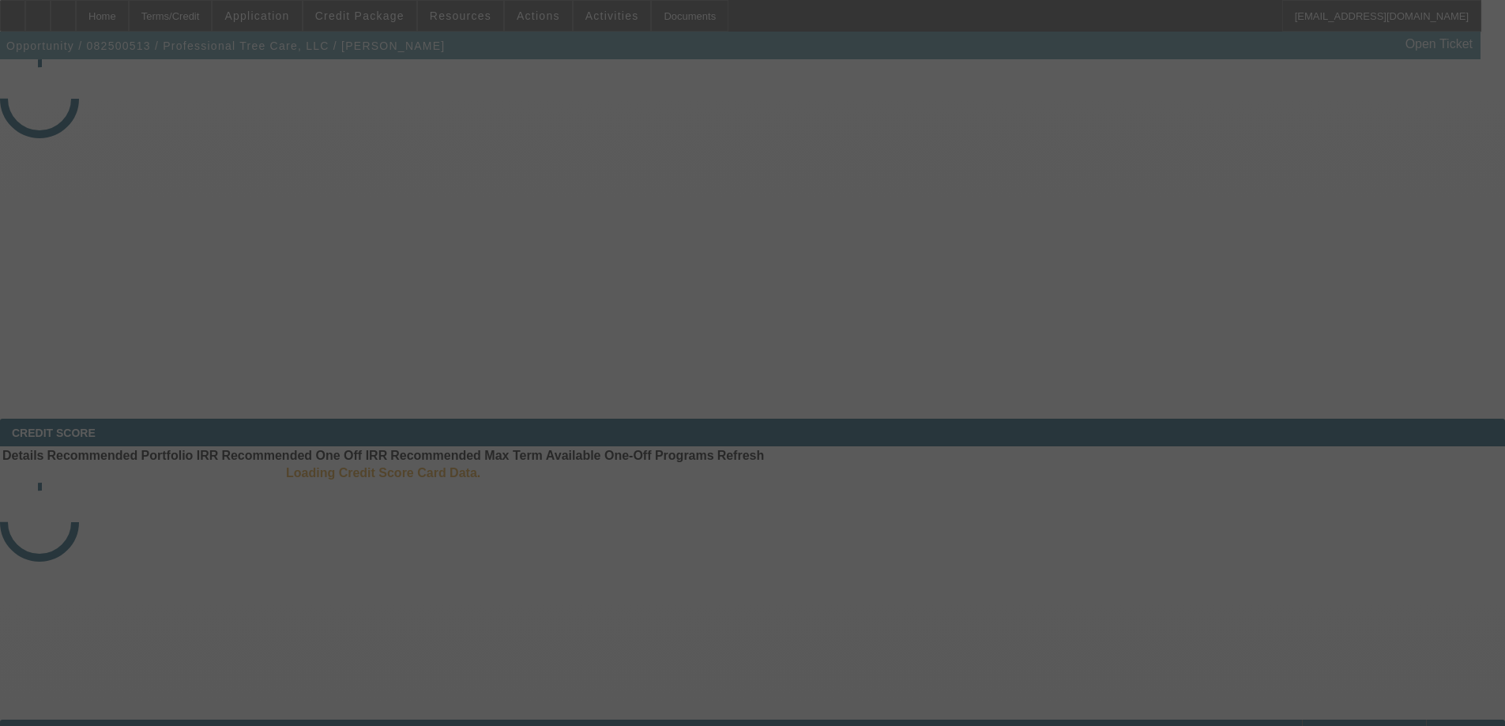
select select "3"
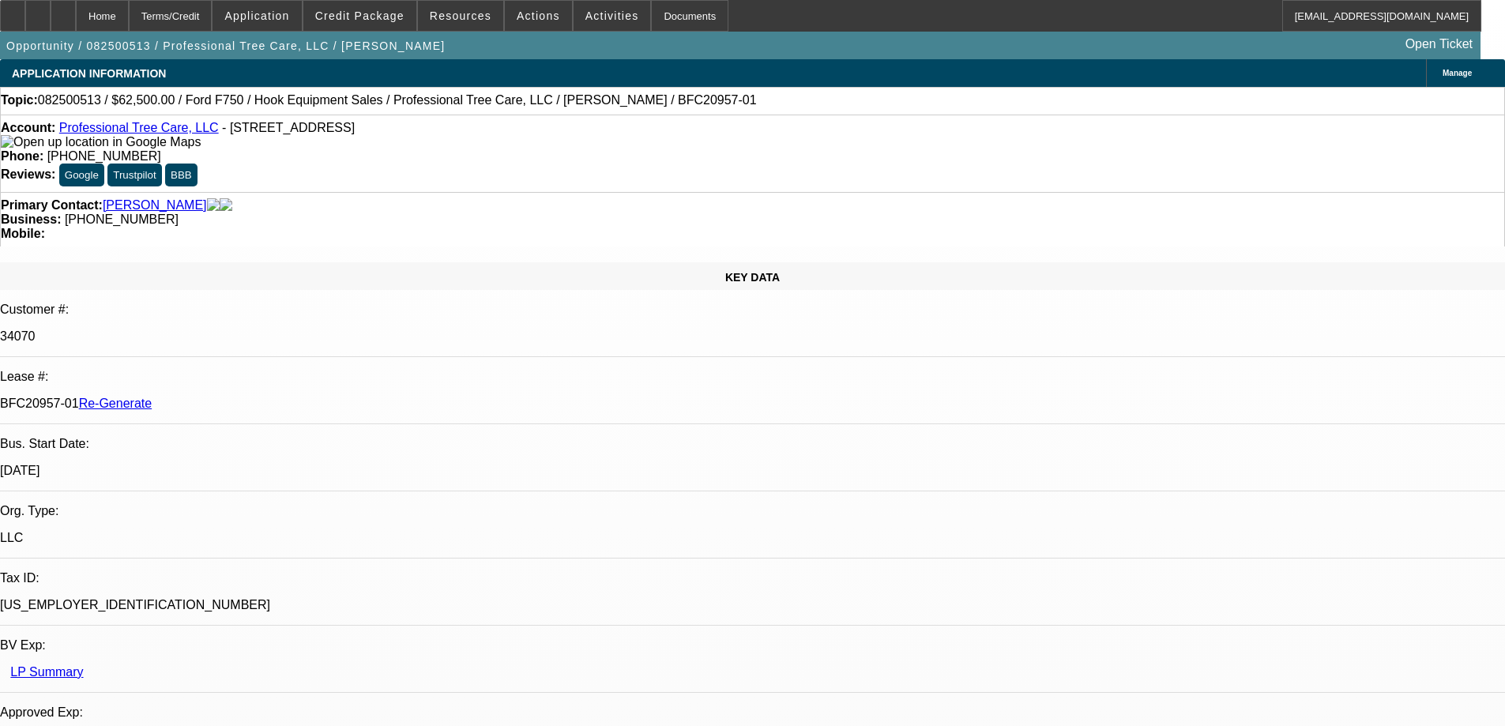
select select "0"
select select "6"
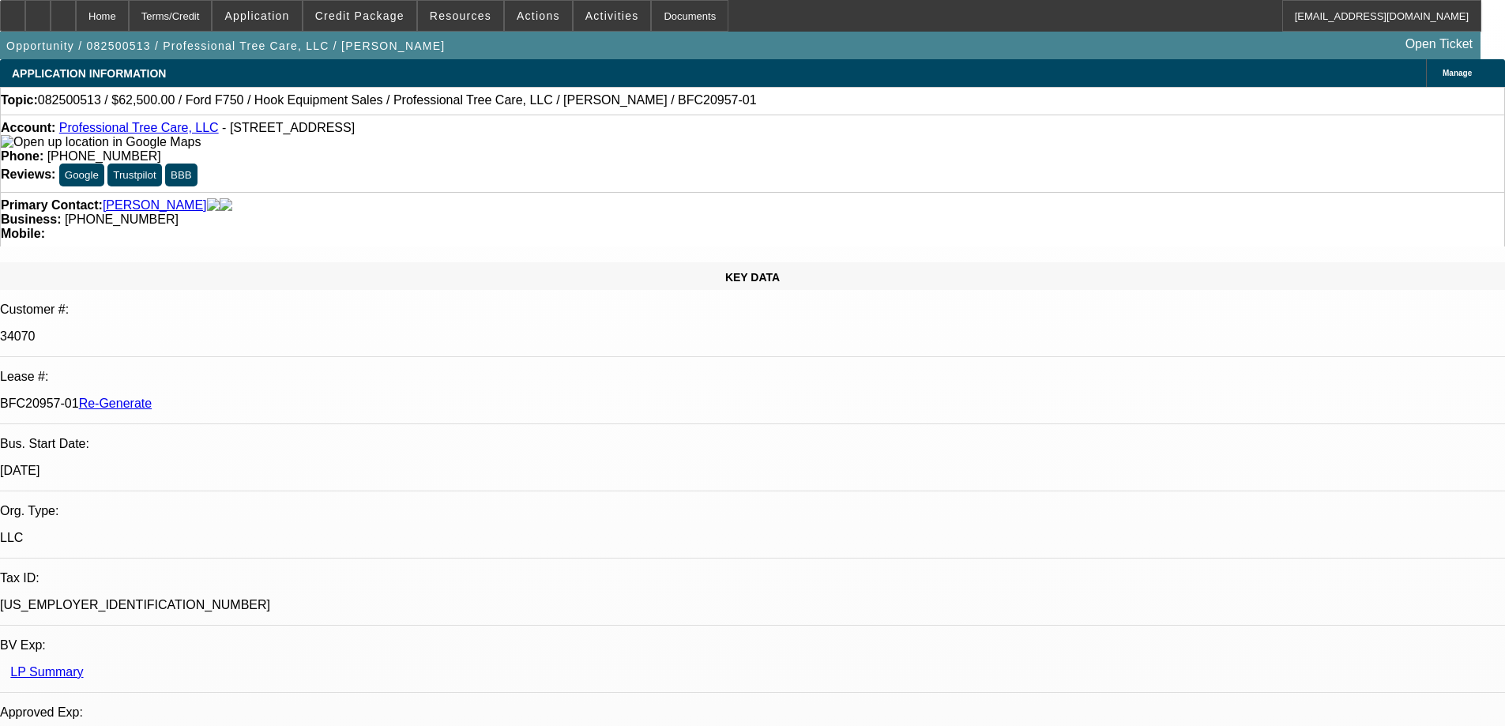
click at [597, 11] on span "Activities" at bounding box center [613, 15] width 54 height 13
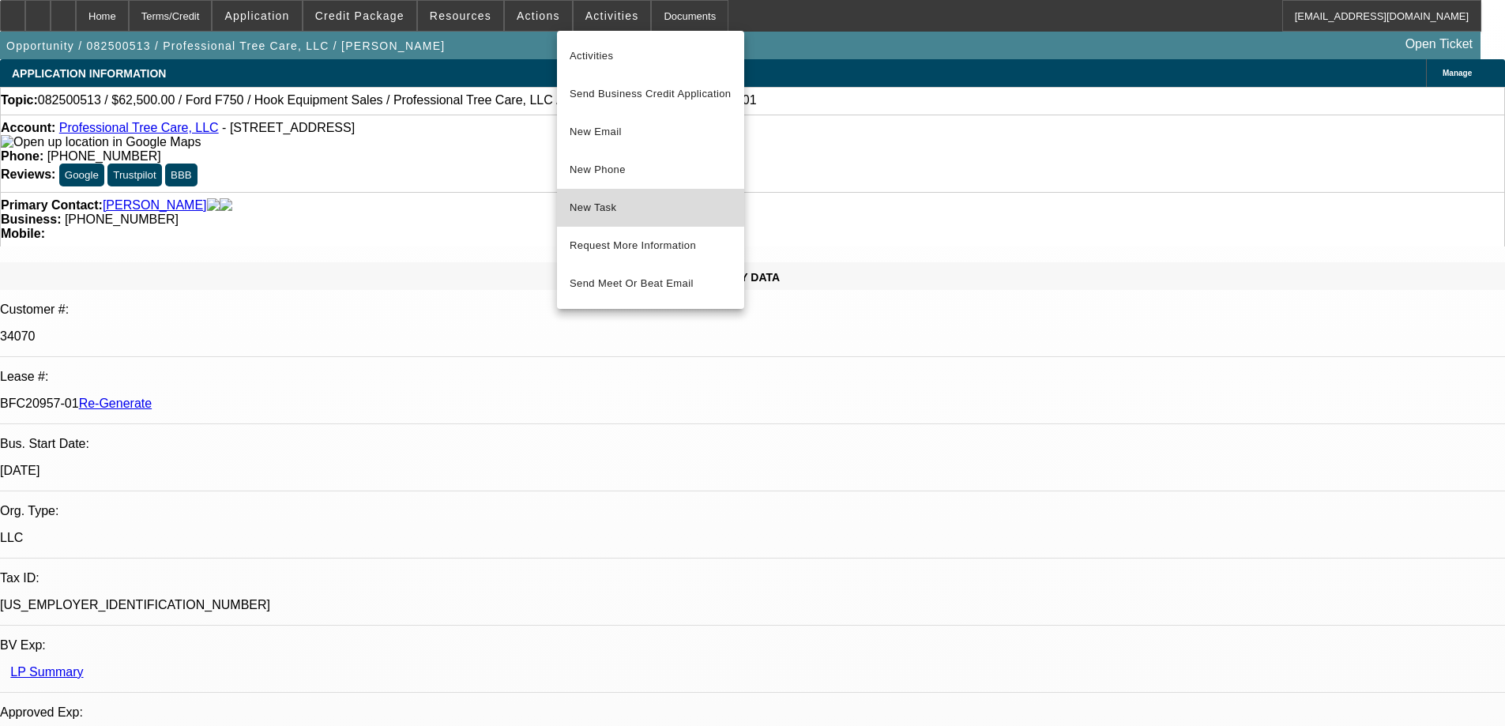
click at [625, 195] on button "New Task" at bounding box center [650, 208] width 187 height 38
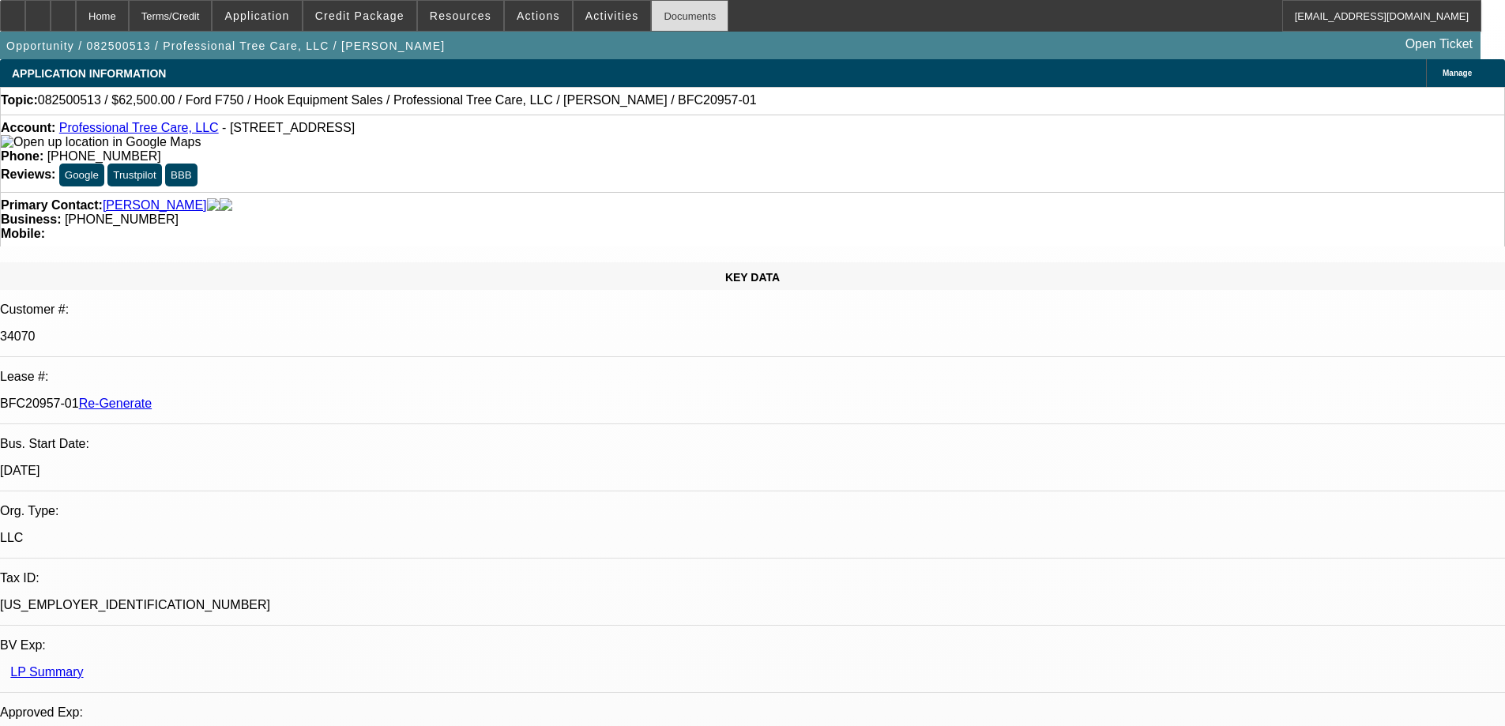
click at [662, 13] on div "Documents" at bounding box center [689, 16] width 77 height 32
click at [385, 24] on span at bounding box center [359, 16] width 113 height 38
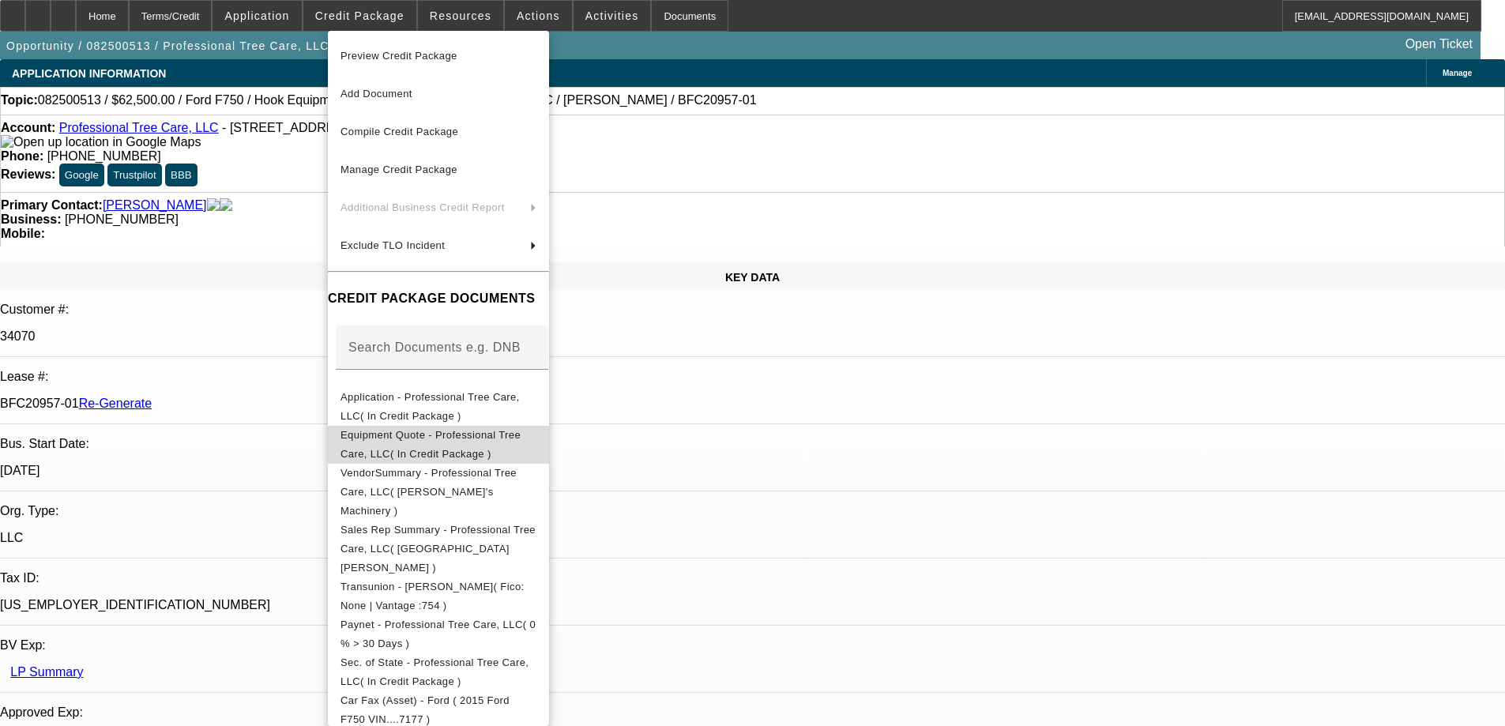
click at [441, 432] on span "Equipment Quote - Professional Tree Care, LLC( In Credit Package )" at bounding box center [439, 445] width 196 height 38
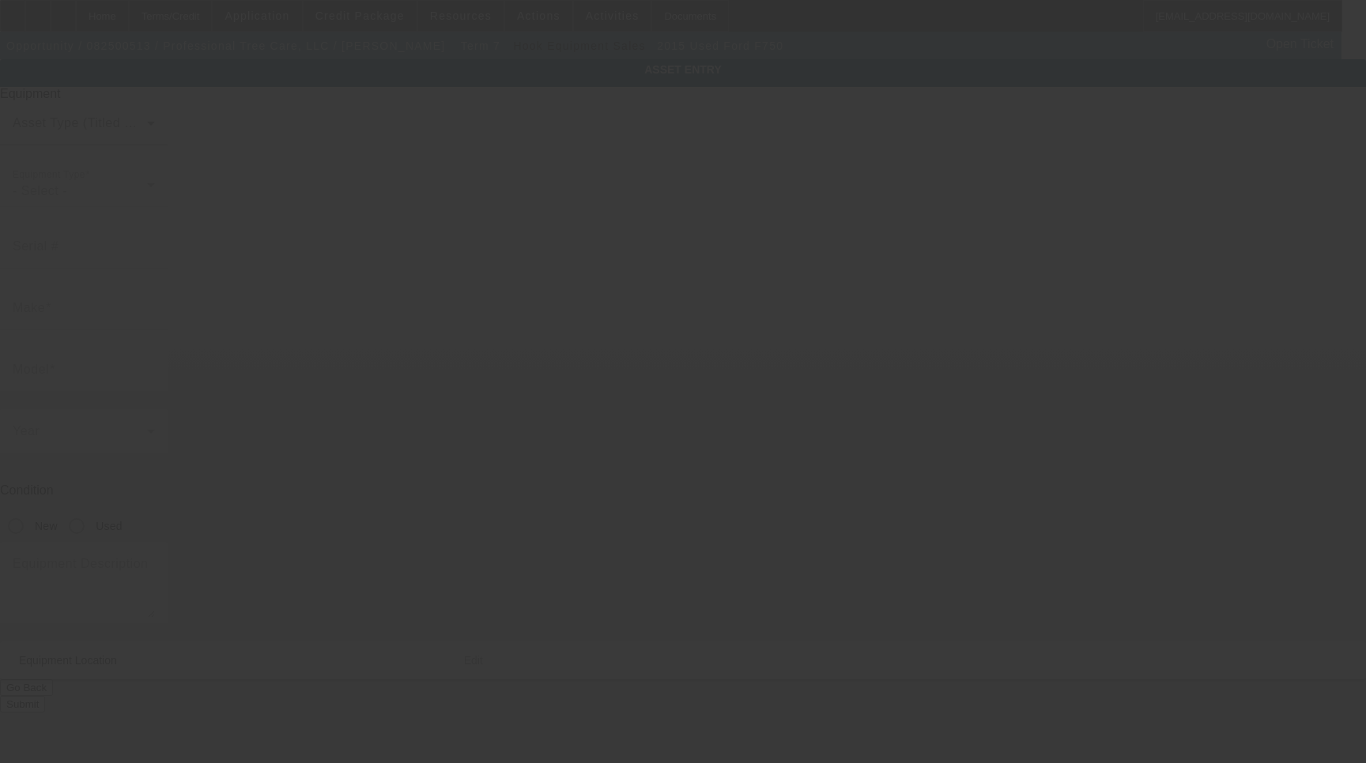
type input "[US_VEHICLE_IDENTIFICATION_NUMBER]"
type input "Ford"
type input "F750"
radio input "true"
type input "[STREET_ADDRESS]"
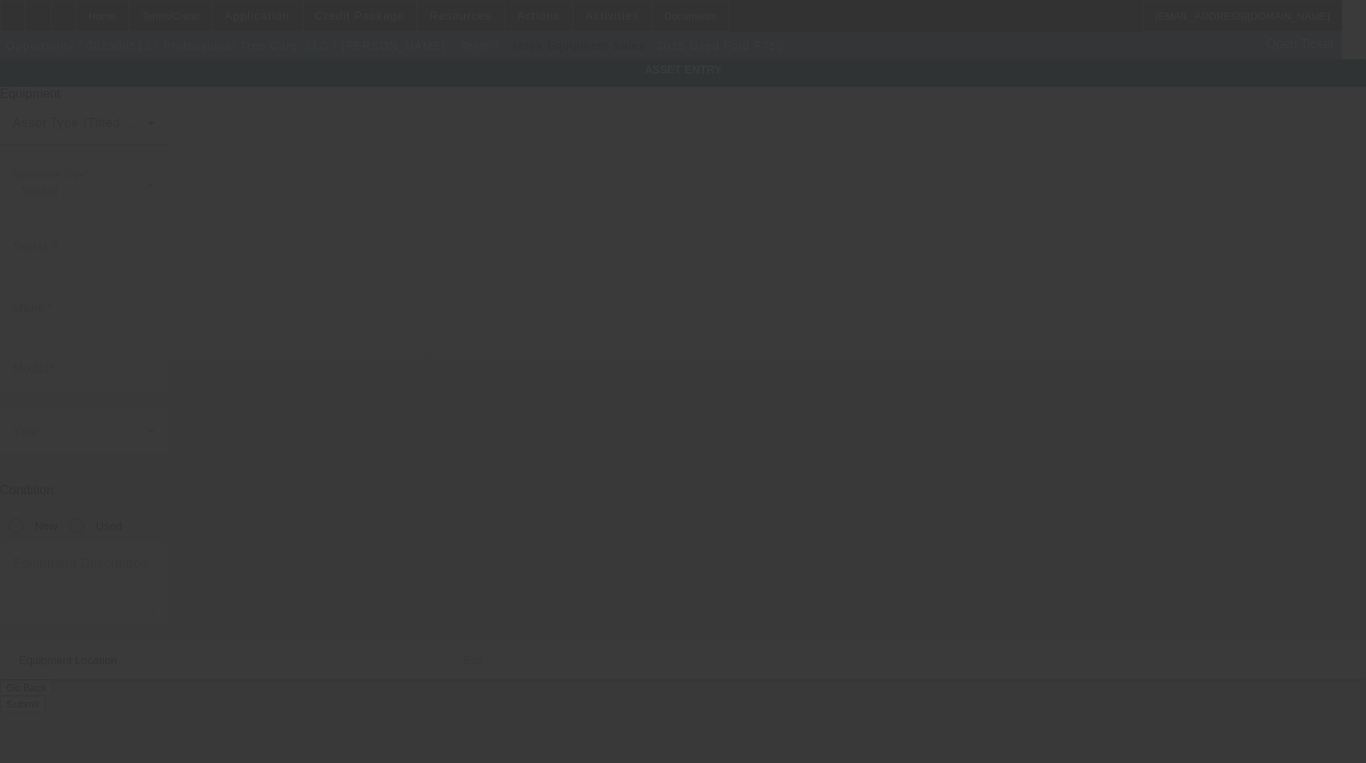
type input "Avon"
type input "46123"
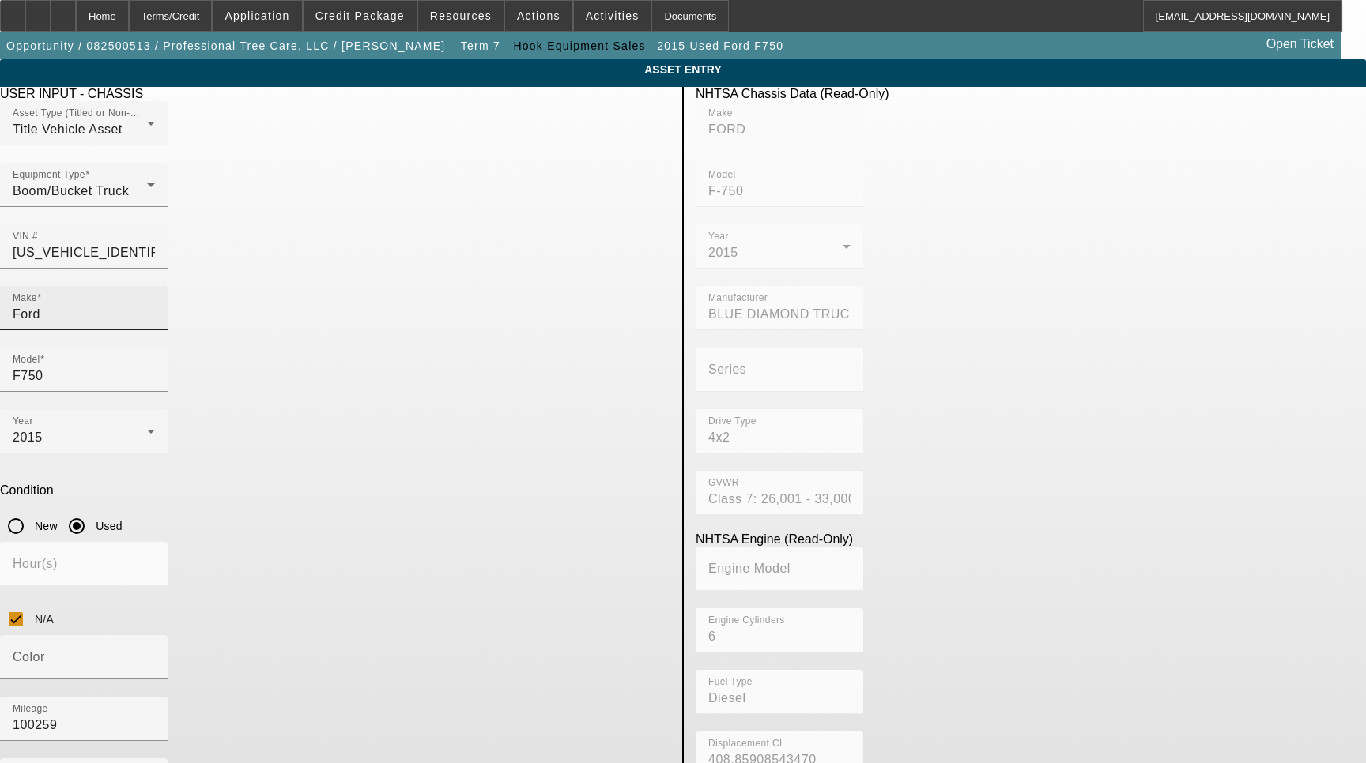
click at [155, 305] on input "Ford" at bounding box center [84, 314] width 142 height 19
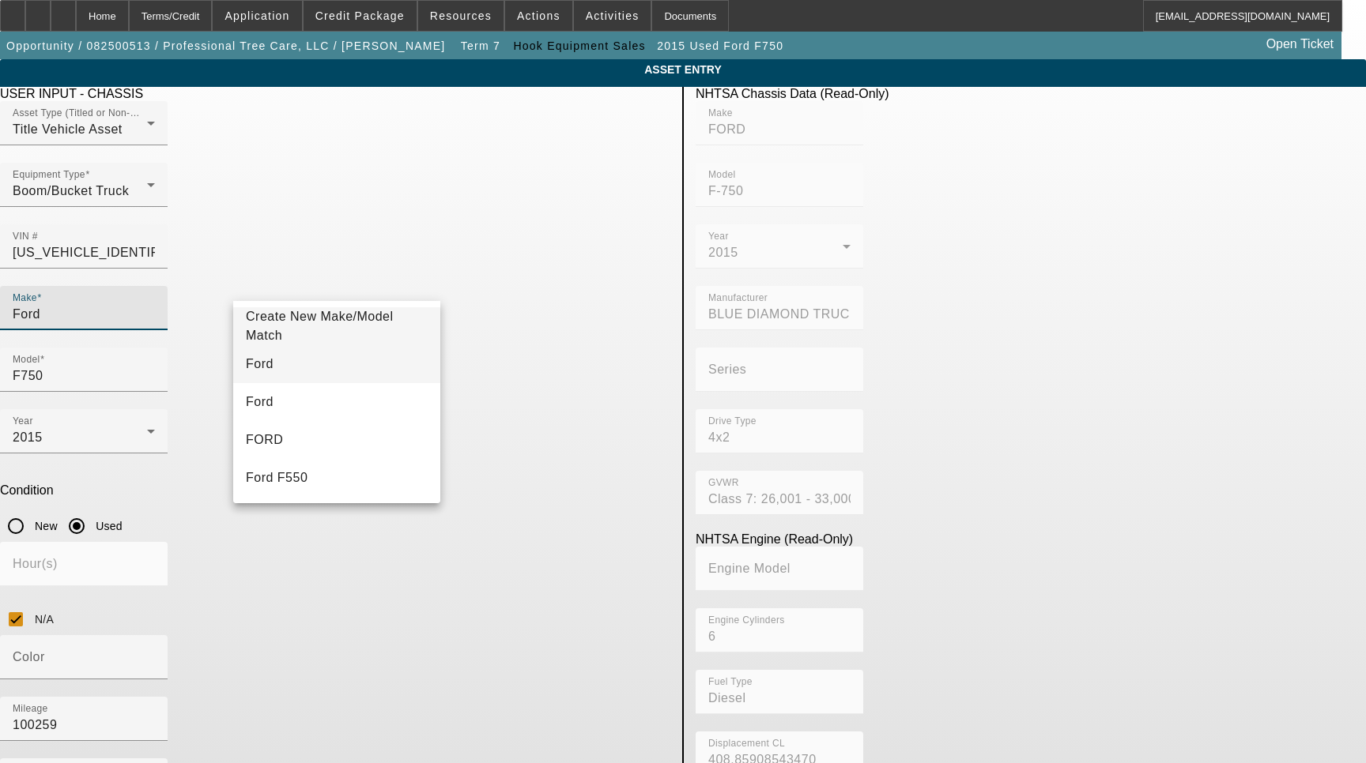
click at [270, 366] on mat-option "Ford" at bounding box center [336, 364] width 207 height 38
type input "Ford"
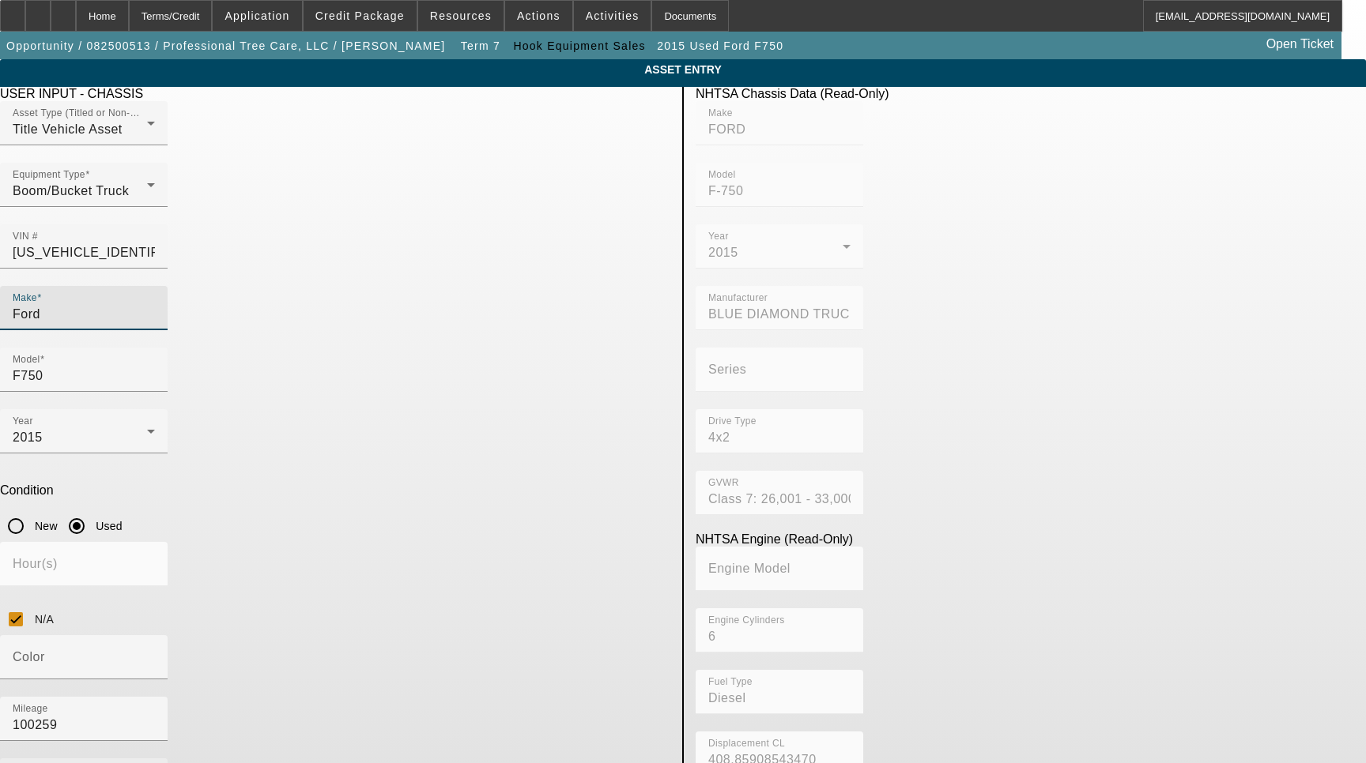
type textarea "with 18' Dump Body Includes all options, attachments and accessories"
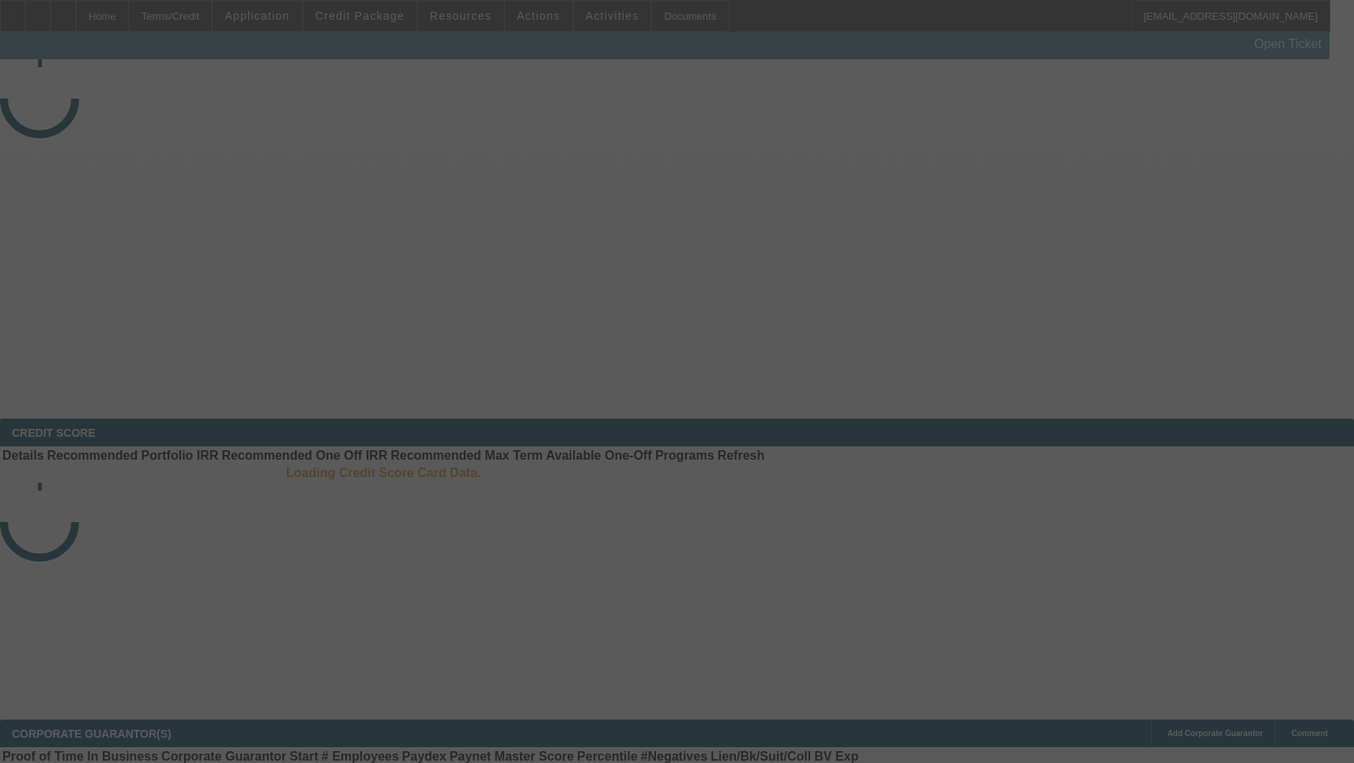
select select "3"
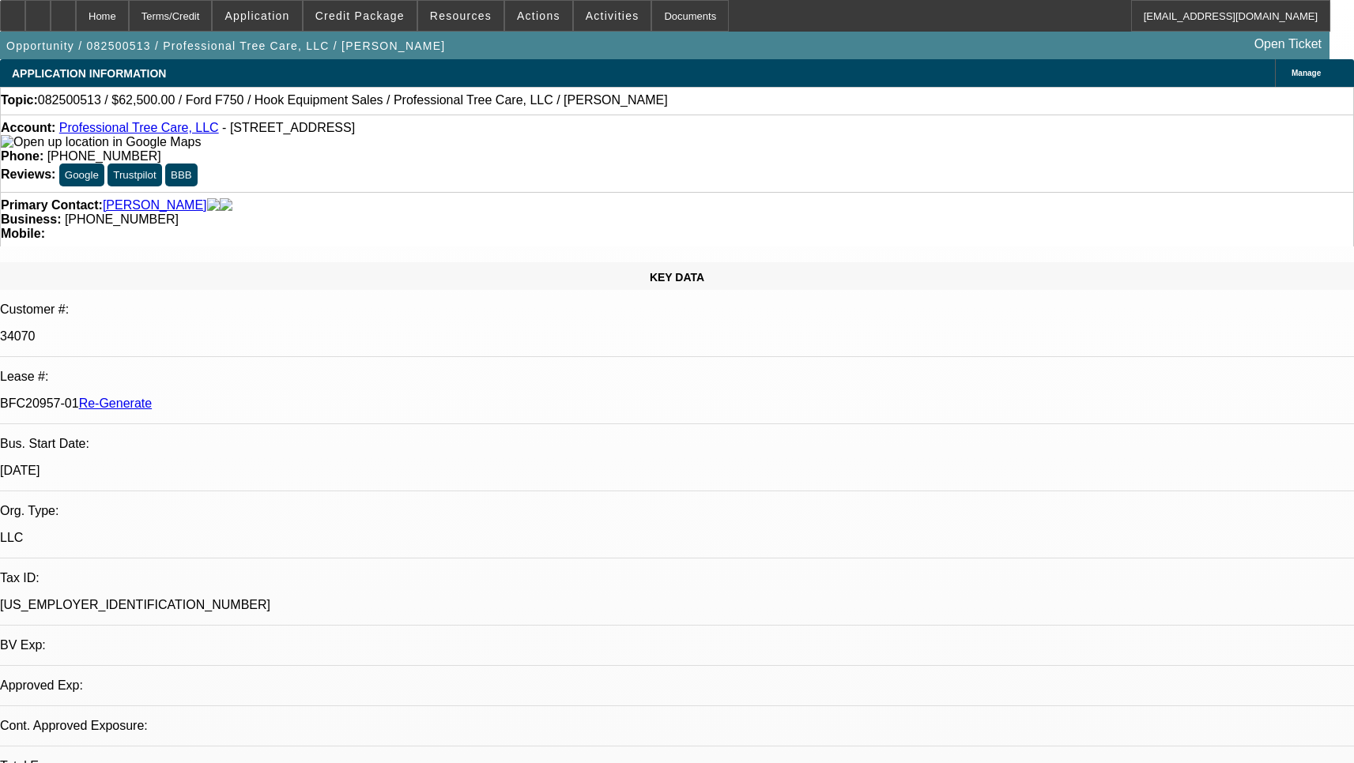
select select "0"
select select "6"
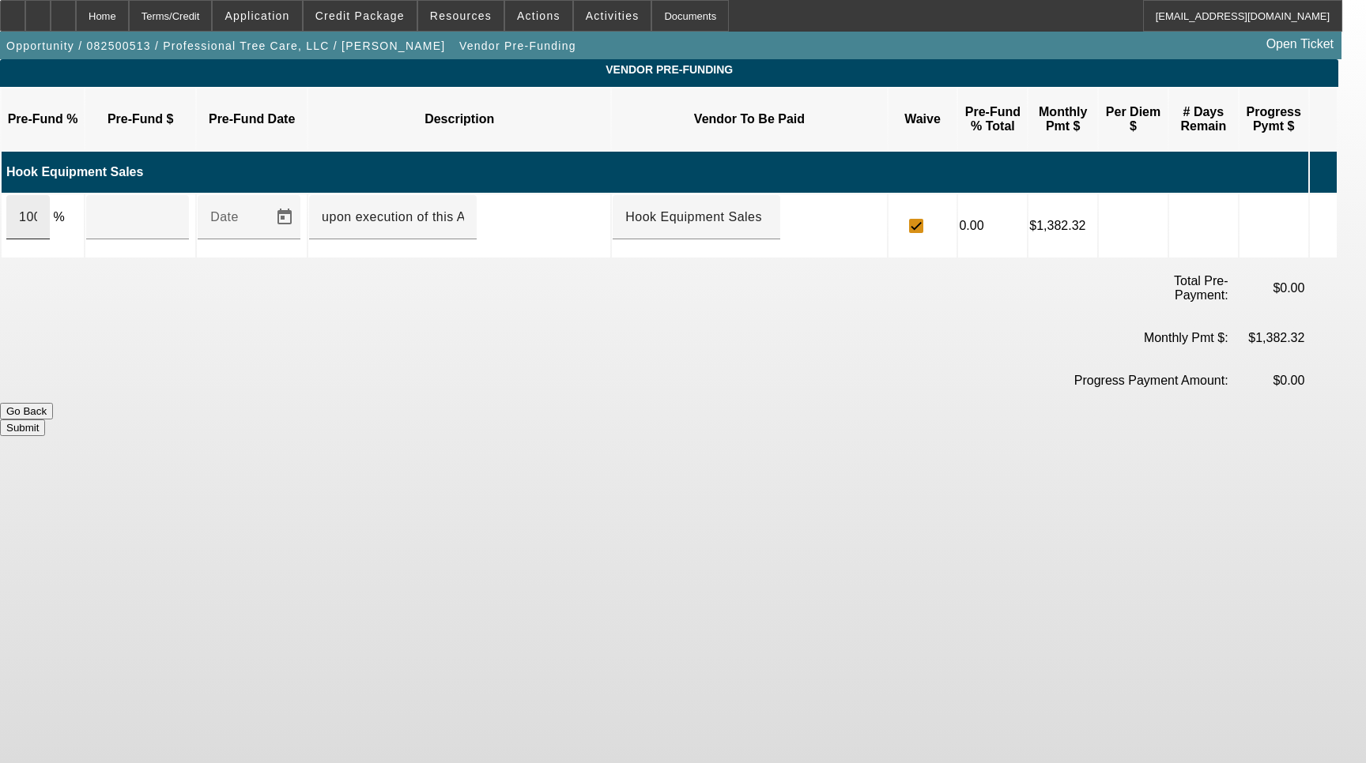
click at [50, 198] on div "100" at bounding box center [27, 217] width 43 height 44
type input "$82,500.00"
click at [45, 420] on button "Submit" at bounding box center [22, 428] width 45 height 17
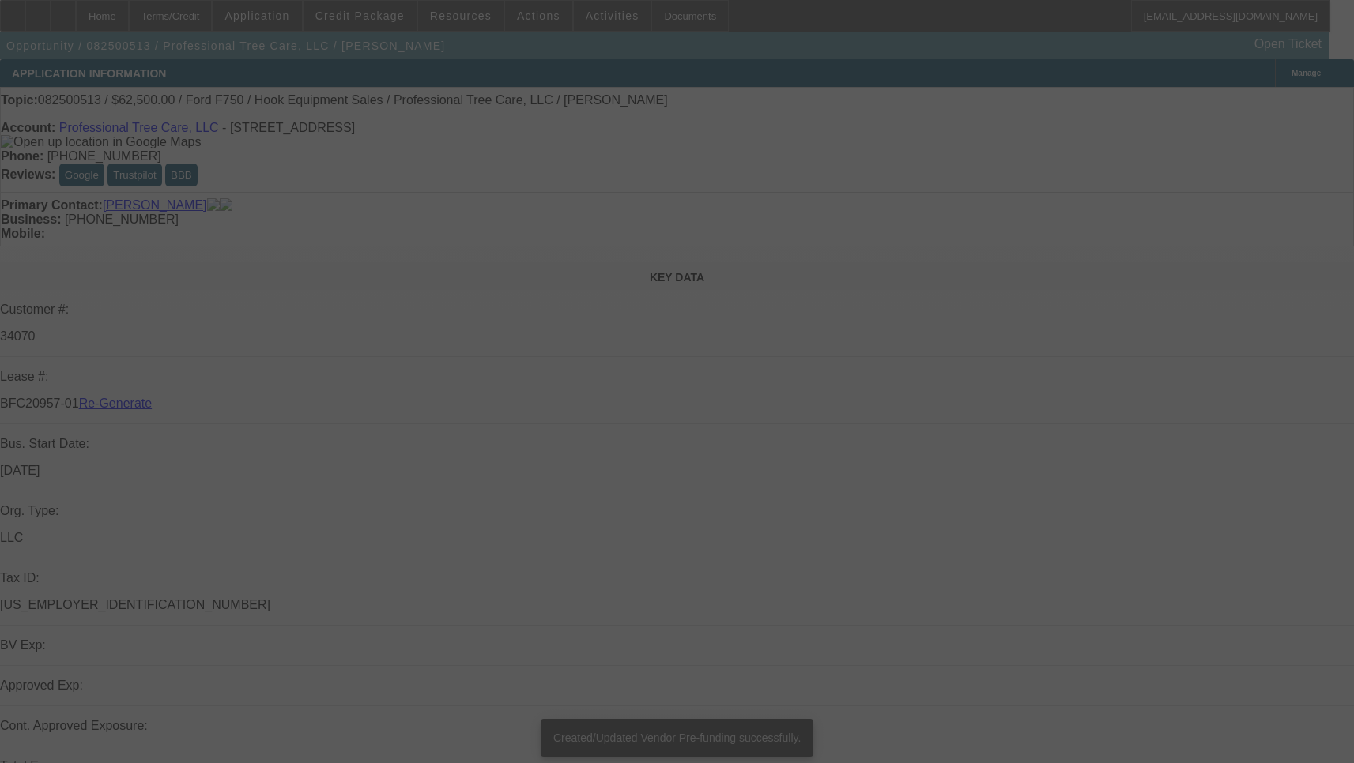
select select "3"
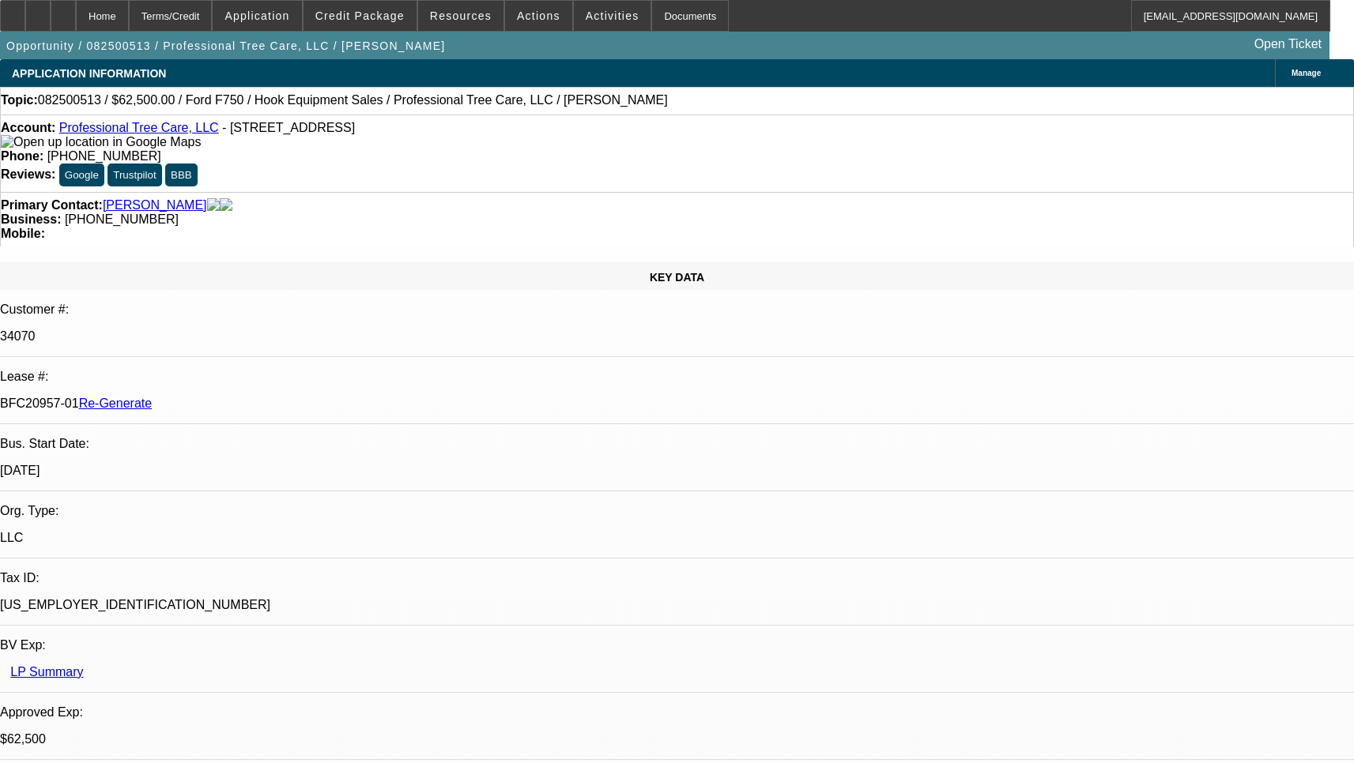
select select "0"
select select "6"
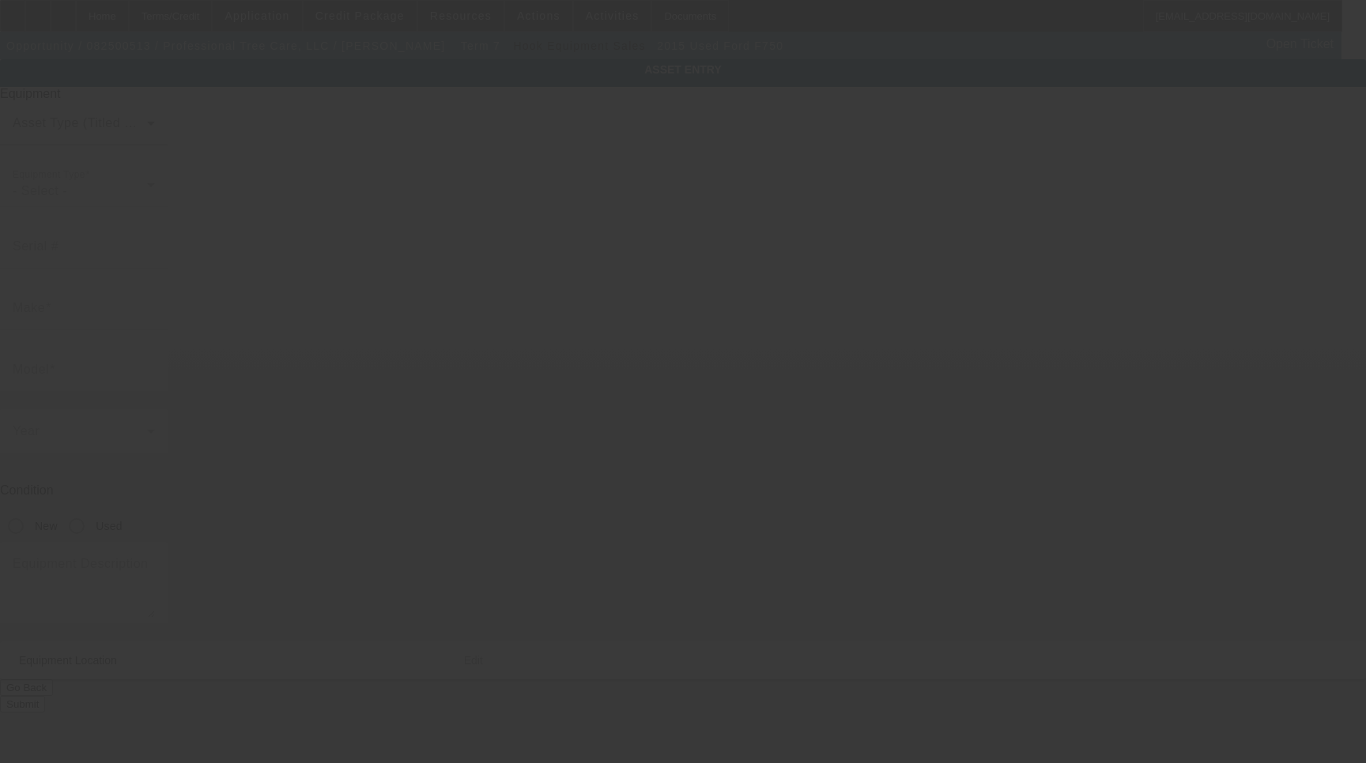
type input "[US_VEHICLE_IDENTIFICATION_NUMBER]"
type input "Ford"
type input "F750"
radio input "true"
type textarea "with 18' Dump Body Includes all options, attachments and accessories"
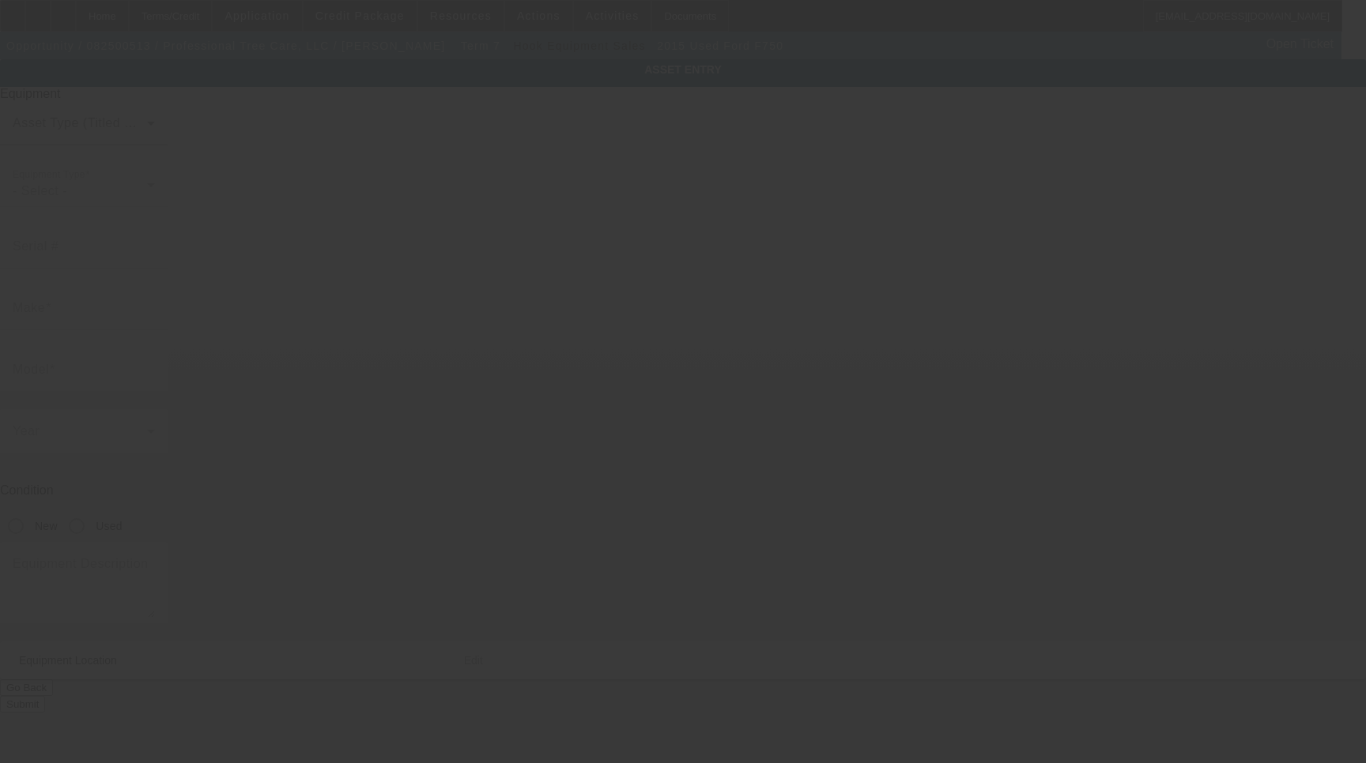
type input "[STREET_ADDRESS]"
type input "Avon"
type input "46123"
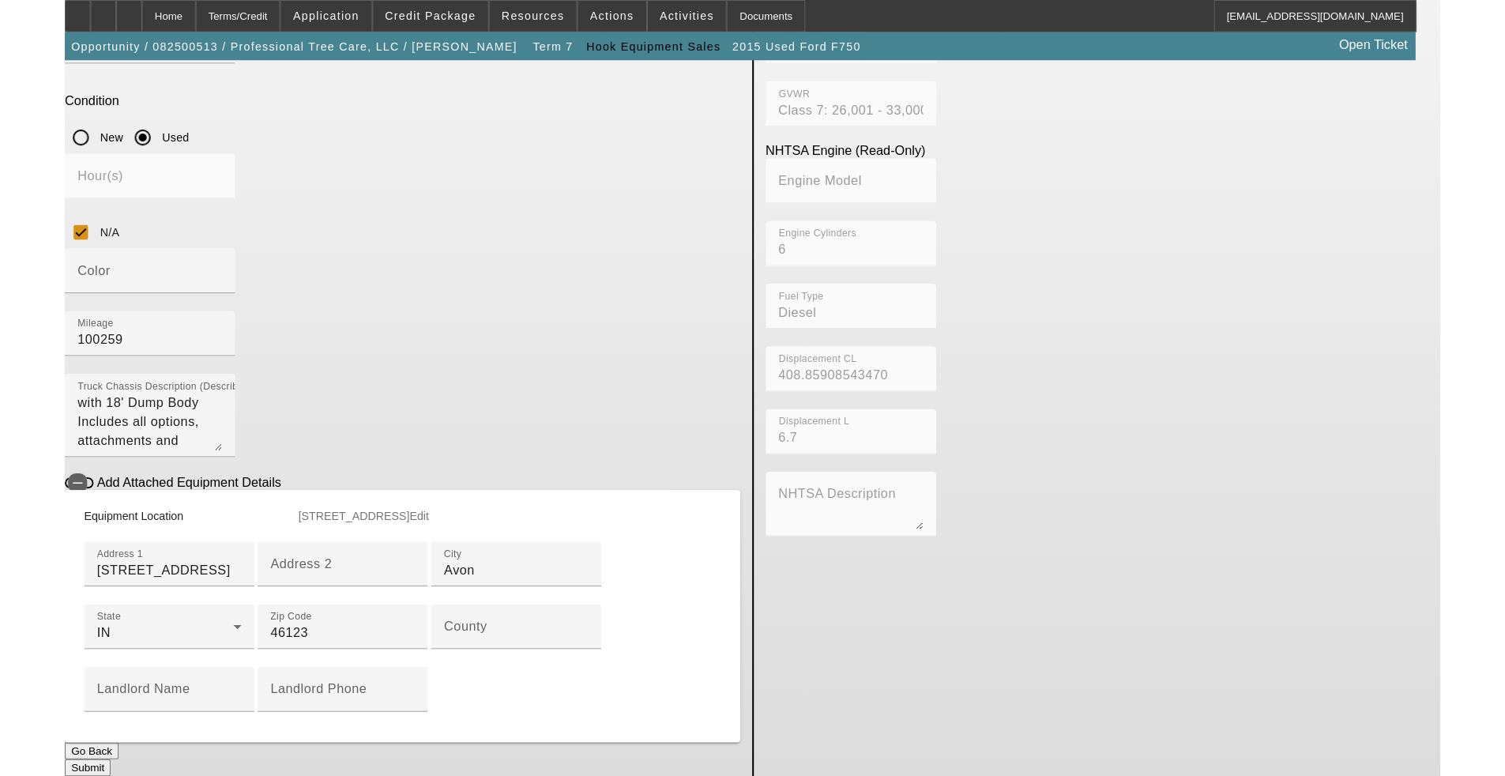
scroll to position [474, 0]
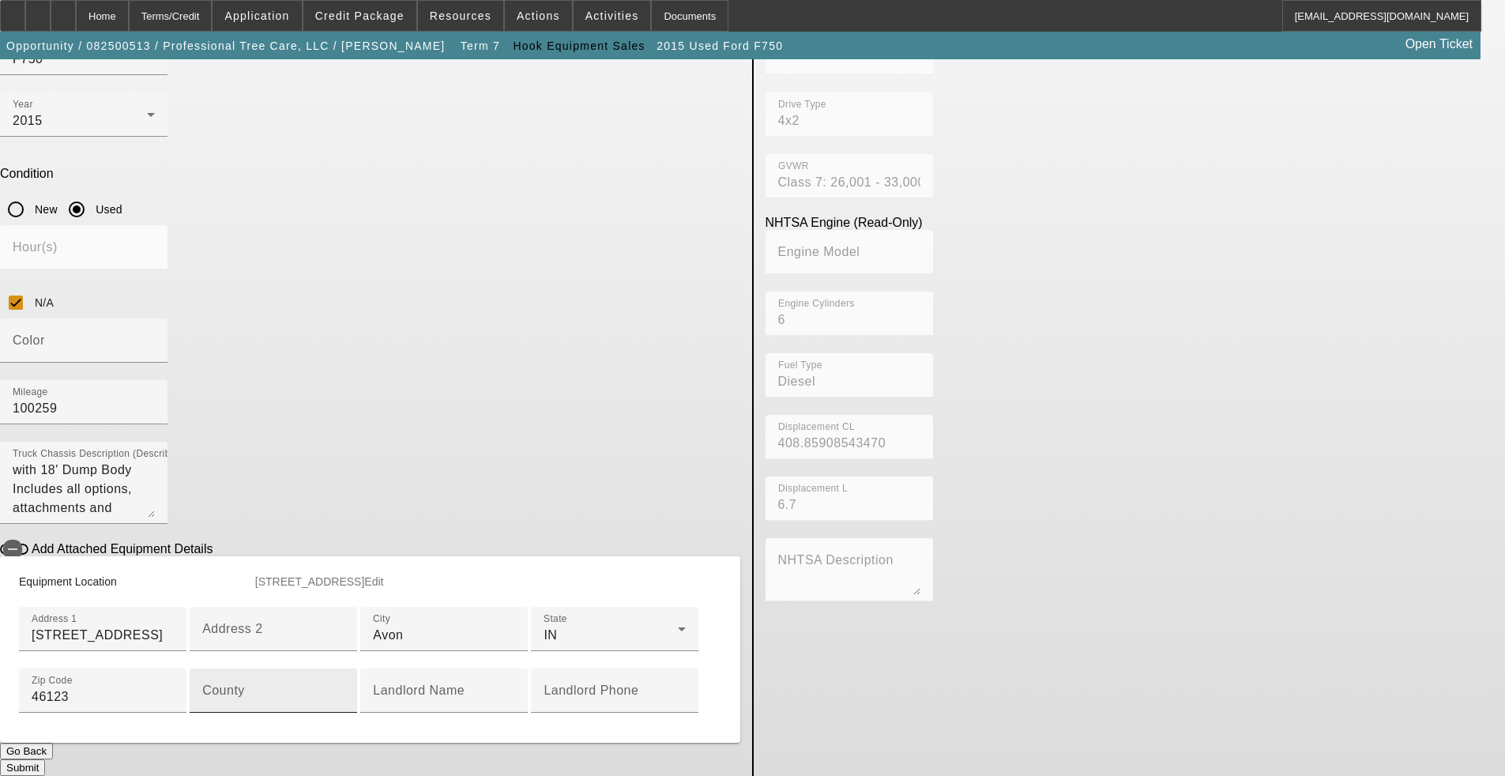
click at [345, 688] on input "County" at bounding box center [273, 697] width 142 height 19
type input "[PERSON_NAME]"
click at [45, 763] on button "Submit" at bounding box center [22, 767] width 45 height 17
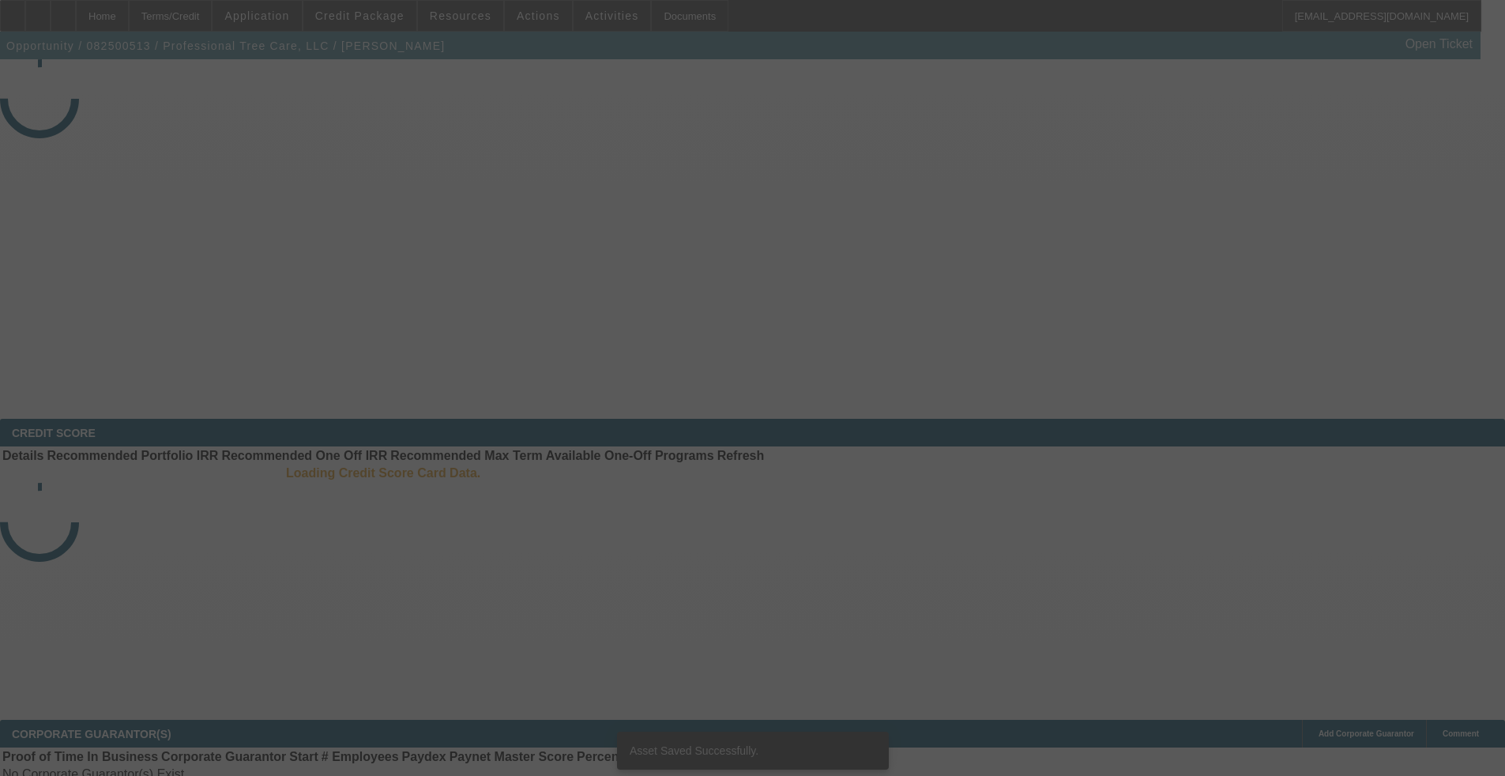
select select "3"
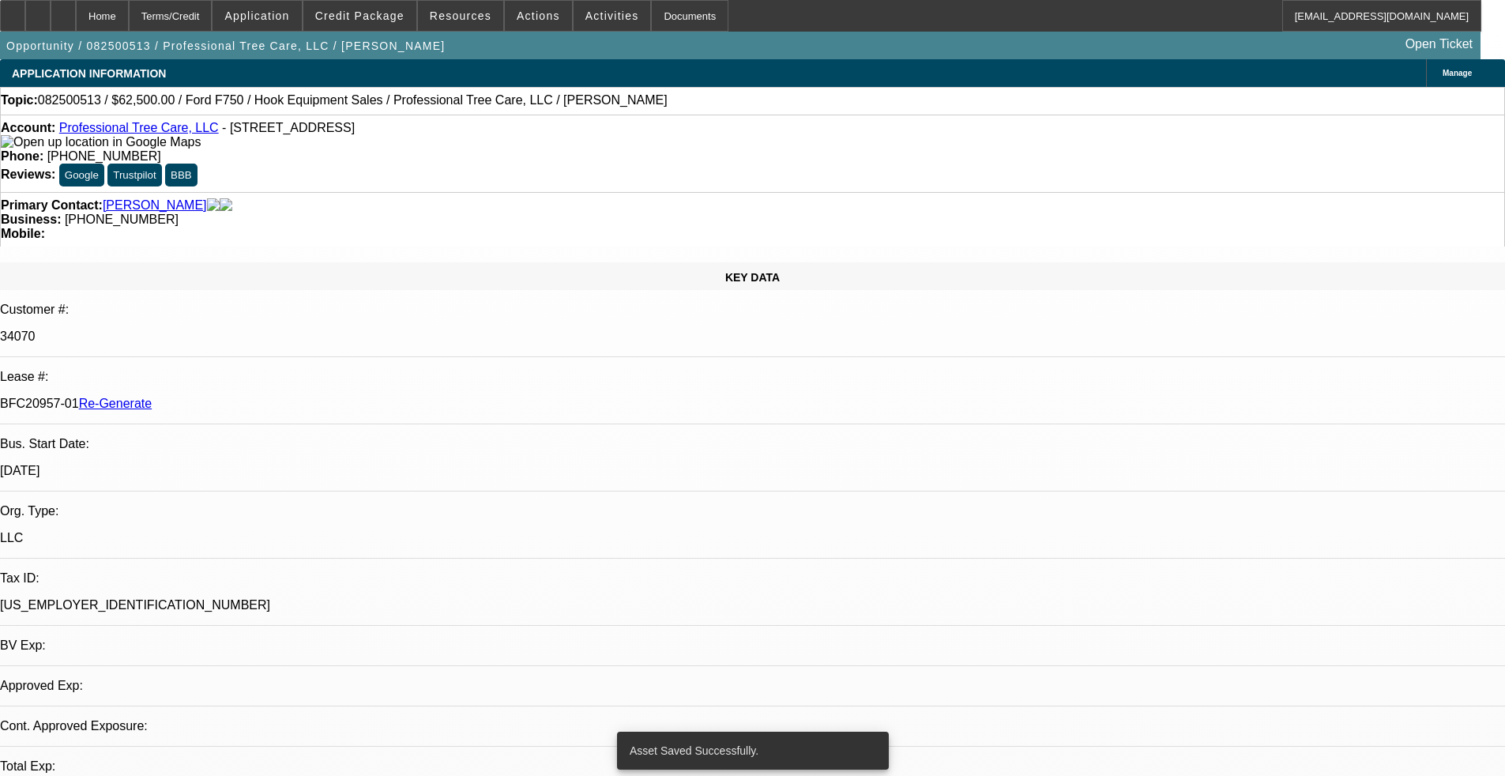
select select "0"
select select "6"
